Goal: Task Accomplishment & Management: Use online tool/utility

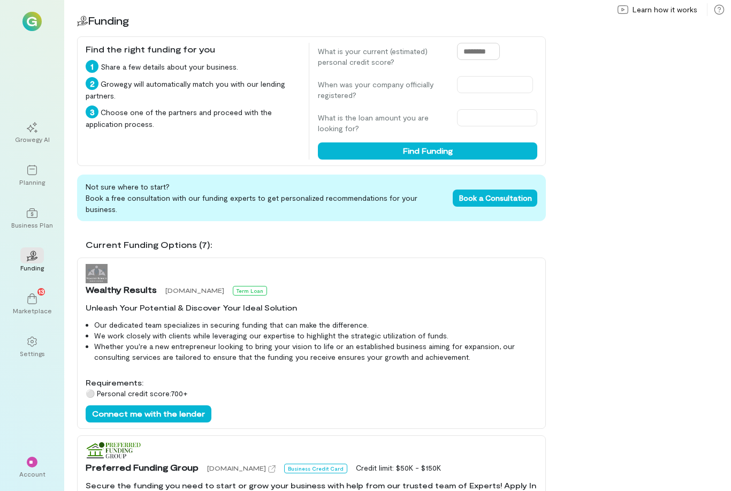
drag, startPoint x: 0, startPoint y: 0, endPoint x: 477, endPoint y: 47, distance: 479.1
click at [477, 47] on input "text" at bounding box center [478, 51] width 43 height 17
type input "***"
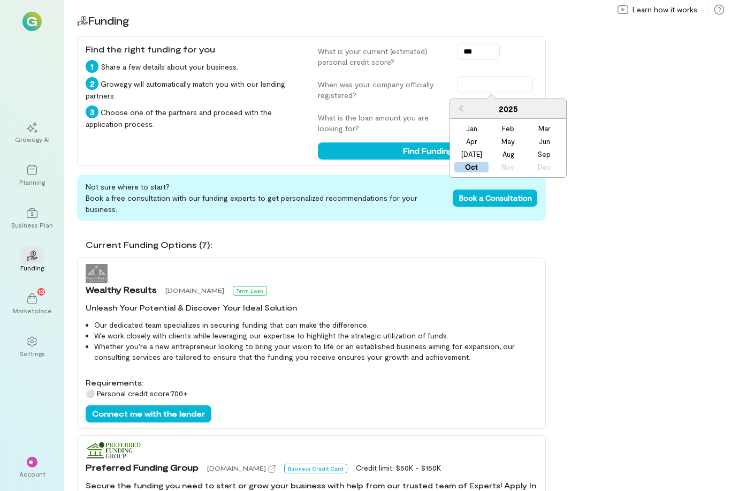
drag, startPoint x: 470, startPoint y: 84, endPoint x: 508, endPoint y: 112, distance: 47.1
click at [508, 112] on div "2025" at bounding box center [508, 109] width 116 height 20
drag, startPoint x: 508, startPoint y: 112, endPoint x: 512, endPoint y: 108, distance: 5.7
click at [513, 108] on div "2025" at bounding box center [508, 109] width 116 height 20
click at [461, 110] on span "Previous Year" at bounding box center [461, 108] width 0 height 11
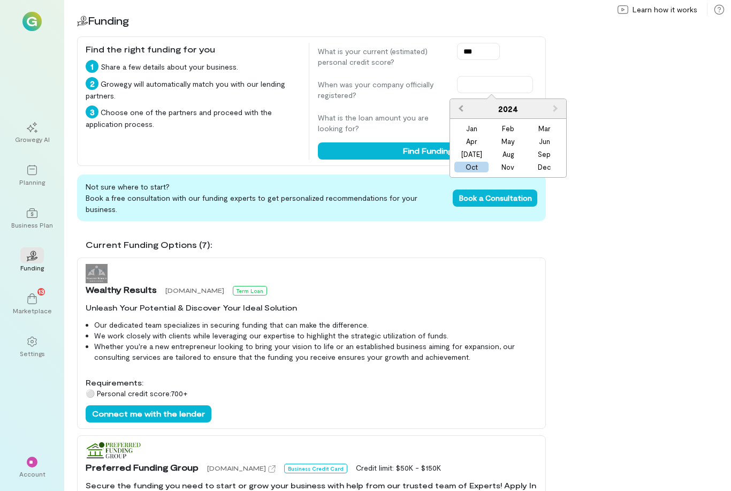
click at [461, 110] on span "Previous Year" at bounding box center [461, 108] width 0 height 11
drag, startPoint x: 462, startPoint y: 110, endPoint x: 473, endPoint y: 145, distance: 36.2
click at [473, 146] on div "Apr" at bounding box center [471, 141] width 34 height 11
type input "**********"
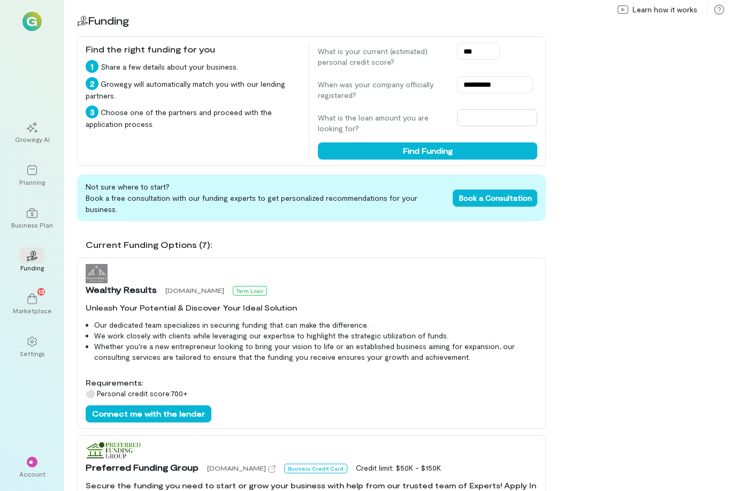
drag, startPoint x: 473, startPoint y: 146, endPoint x: 472, endPoint y: 119, distance: 26.8
click at [472, 119] on input "text" at bounding box center [497, 117] width 80 height 17
type input "****"
drag, startPoint x: 472, startPoint y: 119, endPoint x: 440, endPoint y: 155, distance: 47.4
click at [440, 155] on button "Find Funding" at bounding box center [427, 150] width 219 height 17
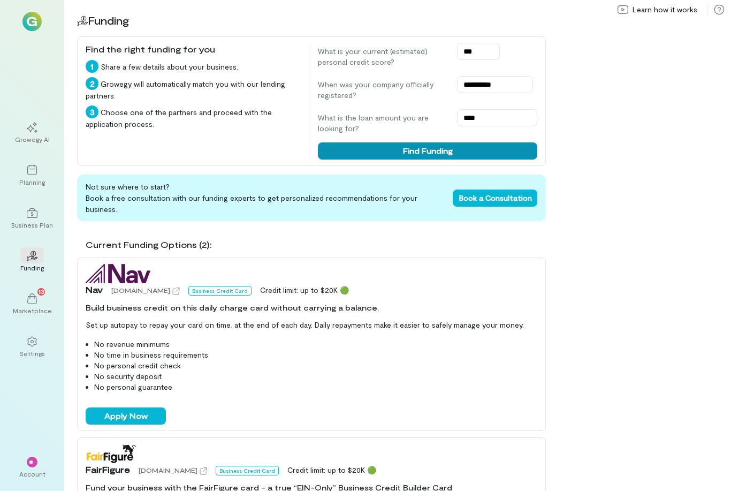
click at [440, 154] on button "Find Funding" at bounding box center [427, 150] width 219 height 17
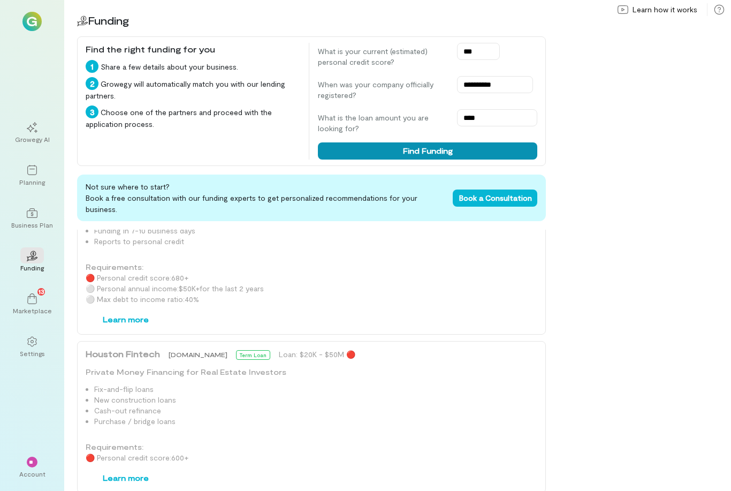
scroll to position [34, 0]
drag, startPoint x: 440, startPoint y: 154, endPoint x: 43, endPoint y: 294, distance: 421.7
click at [42, 306] on div "Marketplace" at bounding box center [32, 310] width 39 height 9
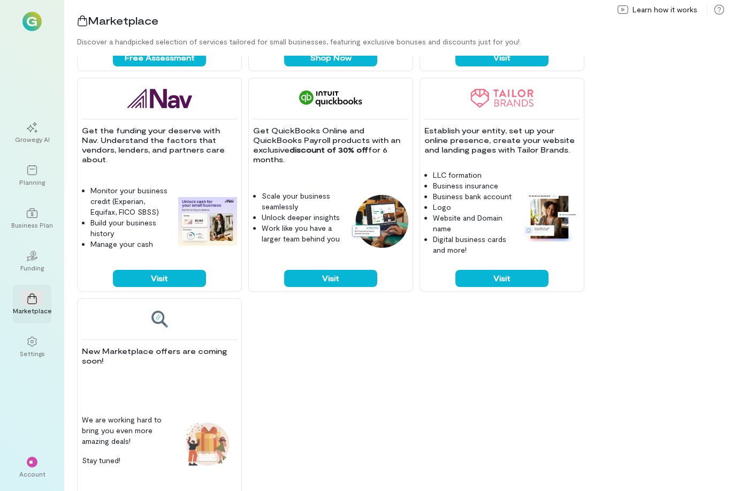
scroll to position [640, 0]
click at [36, 238] on div "Business Plan" at bounding box center [32, 218] width 39 height 39
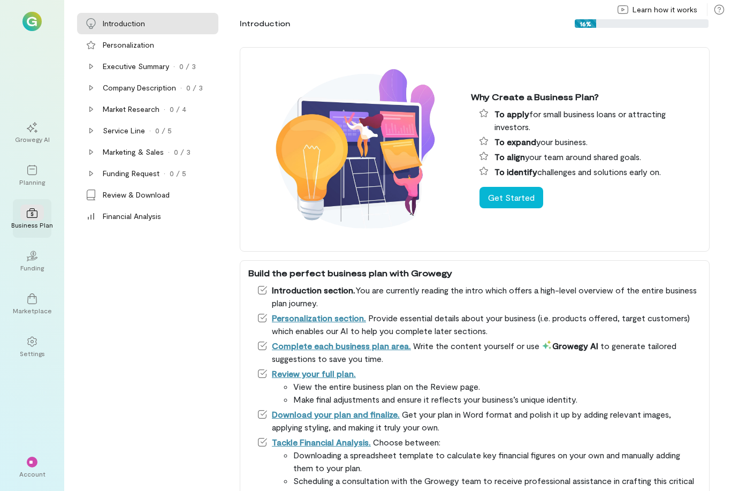
click at [503, 194] on button "Get Started" at bounding box center [512, 197] width 64 height 21
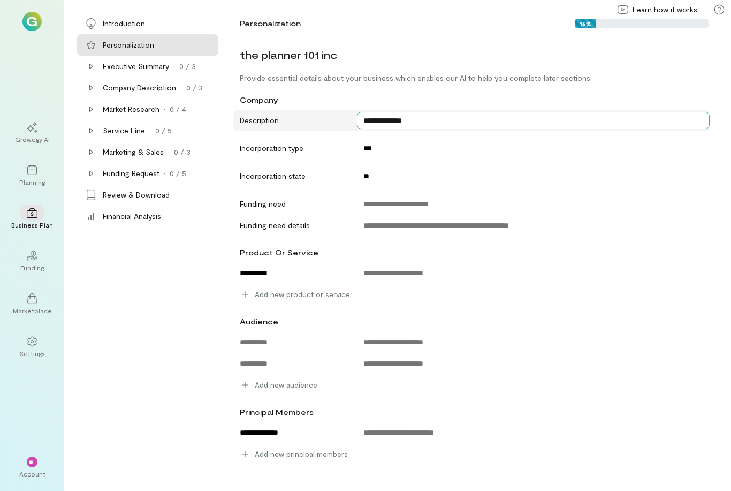
drag, startPoint x: 36, startPoint y: 247, endPoint x: 392, endPoint y: 125, distance: 376.4
click at [392, 125] on textarea "**********" at bounding box center [533, 120] width 353 height 17
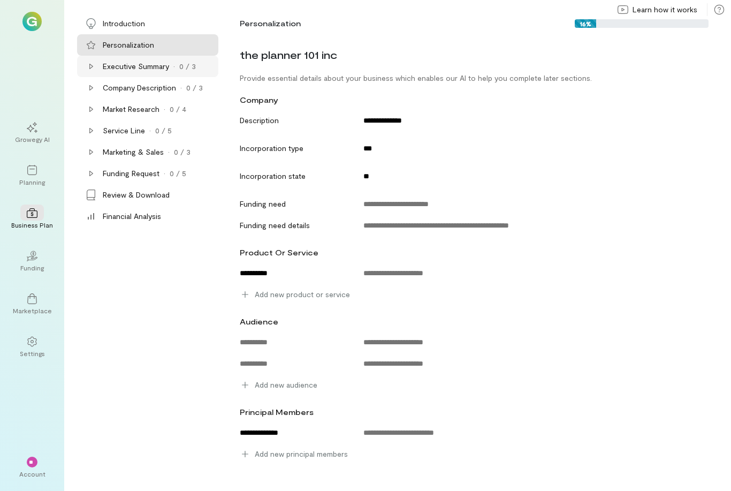
click at [181, 70] on div "0 / 3" at bounding box center [187, 66] width 17 height 11
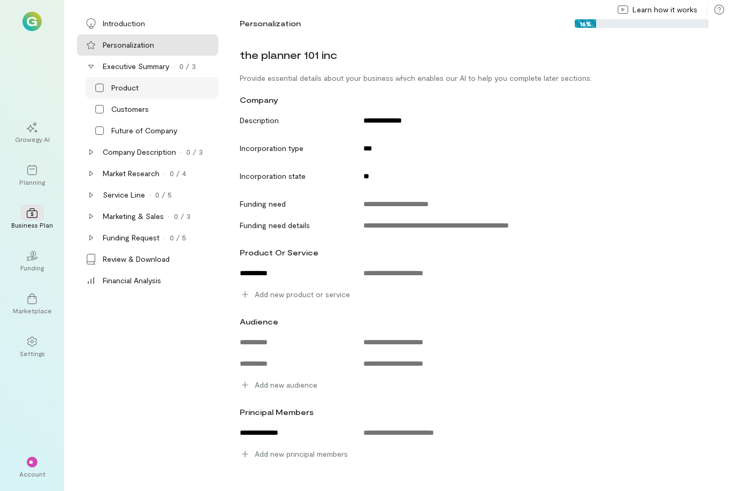
drag, startPoint x: 181, startPoint y: 70, endPoint x: 97, endPoint y: 87, distance: 85.8
click at [97, 86] on icon at bounding box center [99, 87] width 11 height 11
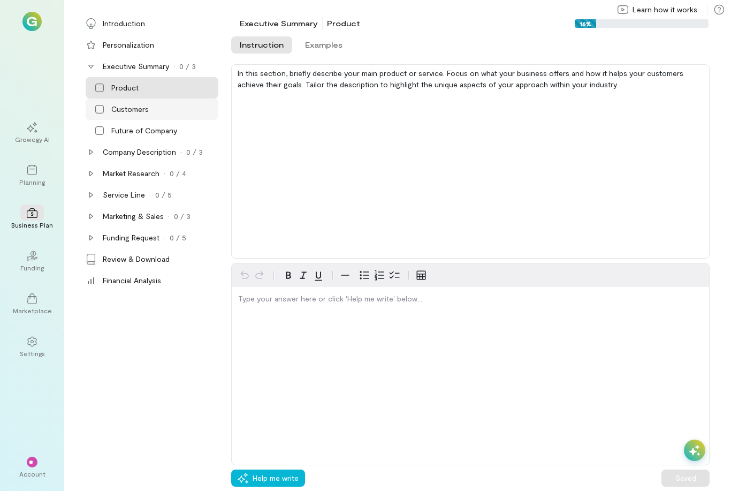
click at [97, 109] on icon at bounding box center [99, 109] width 11 height 11
